Goal: Transaction & Acquisition: Book appointment/travel/reservation

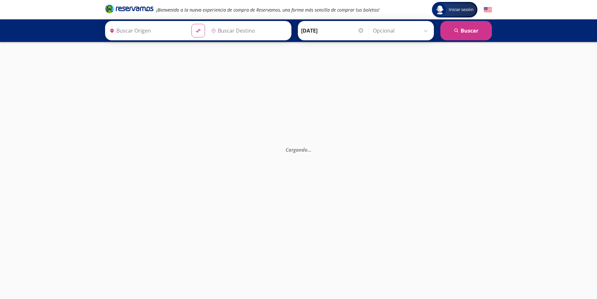
type input "[GEOGRAPHIC_DATA], [GEOGRAPHIC_DATA]"
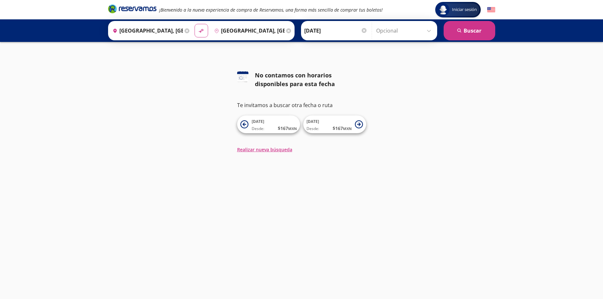
click at [184, 30] on icon at bounding box center [186, 30] width 5 height 5
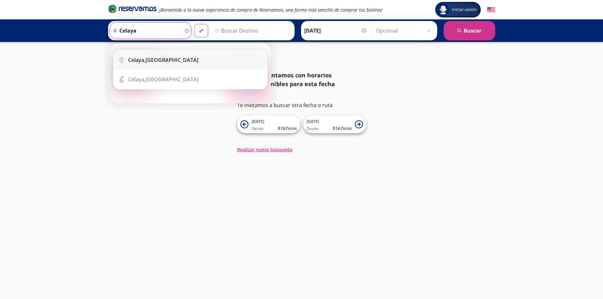
click at [158, 60] on div "[GEOGRAPHIC_DATA], [GEOGRAPHIC_DATA]" at bounding box center [163, 59] width 70 height 7
type input "[GEOGRAPHIC_DATA], [GEOGRAPHIC_DATA]"
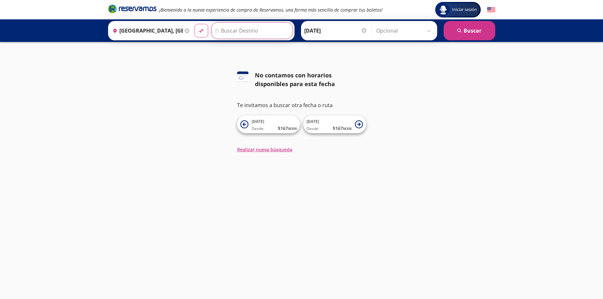
click at [242, 26] on input "Destino" at bounding box center [251, 31] width 79 height 16
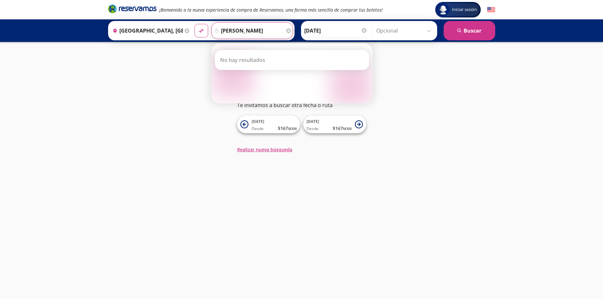
type input "[PERSON_NAME]"
click at [286, 31] on icon at bounding box center [288, 30] width 5 height 5
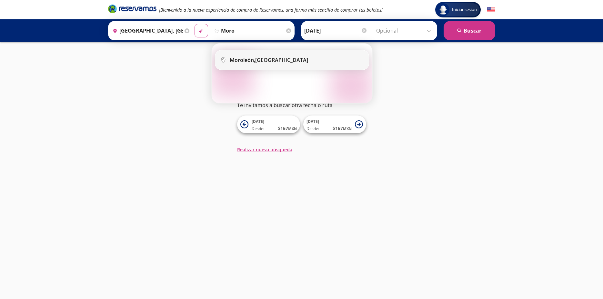
click at [263, 59] on div "Moroleón, Guanajuato" at bounding box center [269, 59] width 78 height 7
type input "[GEOGRAPHIC_DATA], [GEOGRAPHIC_DATA]"
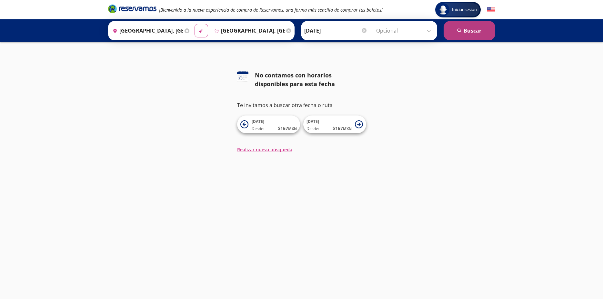
click at [469, 33] on button "search Buscar" at bounding box center [470, 30] width 52 height 19
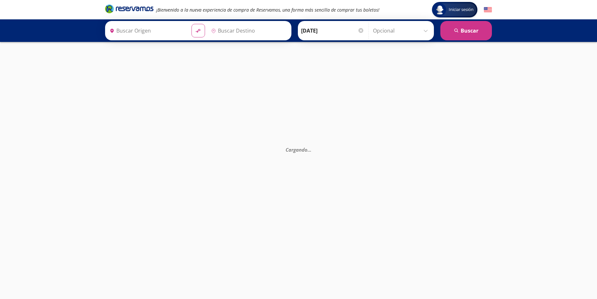
type input "Celaya, Guanajuato"
type input "[GEOGRAPHIC_DATA], [GEOGRAPHIC_DATA]"
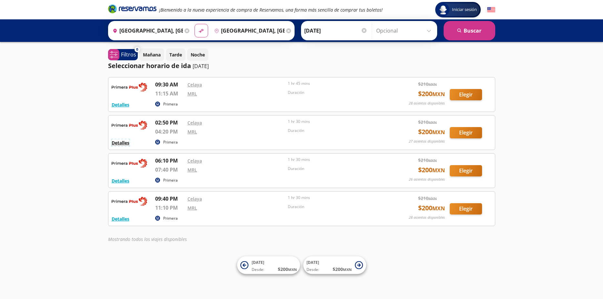
click at [118, 143] on button "Detalles" at bounding box center [121, 142] width 18 height 7
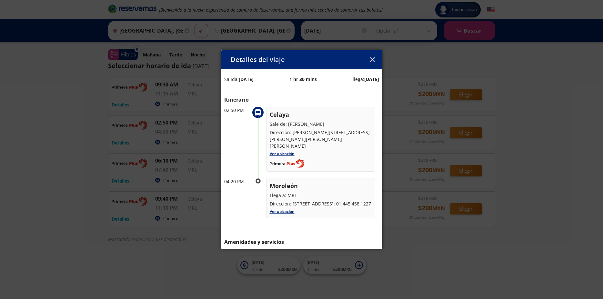
click at [374, 60] on icon "button" at bounding box center [372, 59] width 5 height 5
